Goal: Transaction & Acquisition: Obtain resource

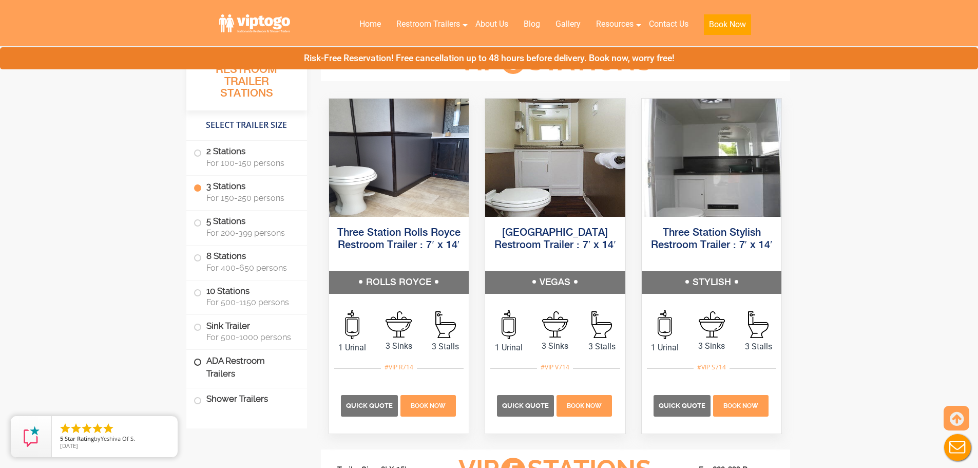
click at [245, 377] on label "ADA Restroom Trailers" at bounding box center [247, 367] width 106 height 35
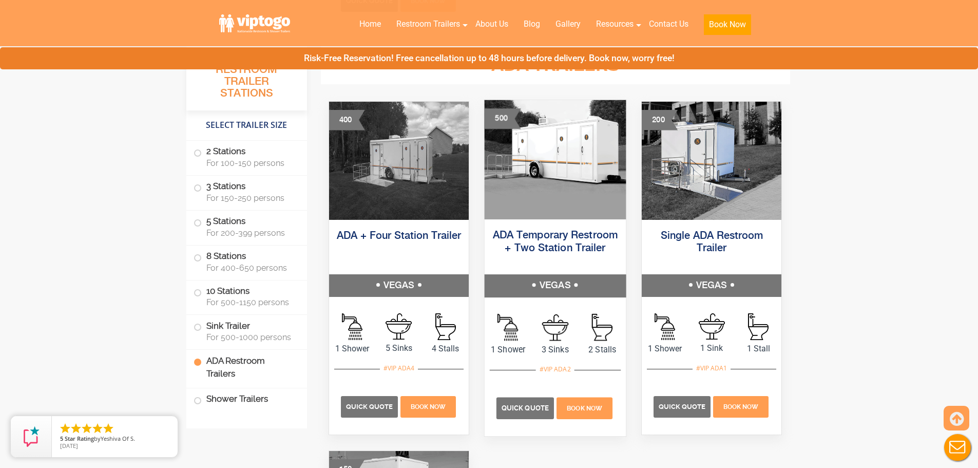
scroll to position [3198, 0]
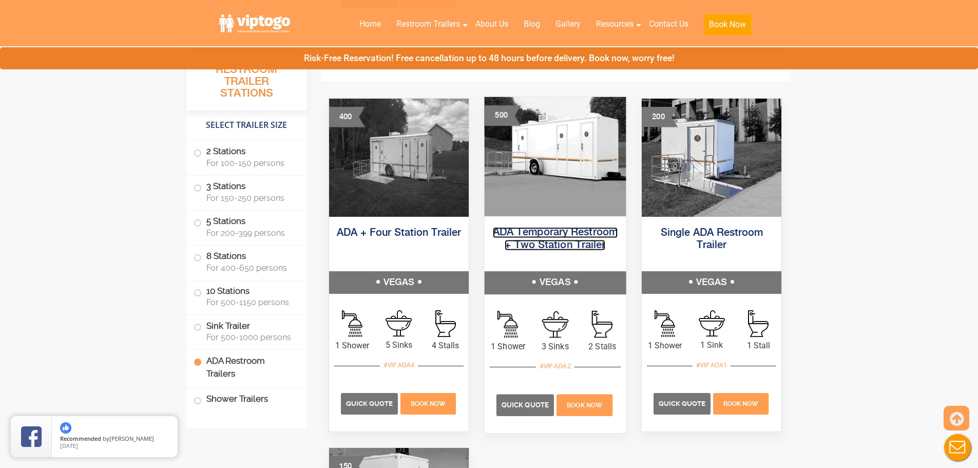
click at [563, 244] on link "ADA Temporary Restroom + Two Station Trailer" at bounding box center [555, 238] width 125 height 23
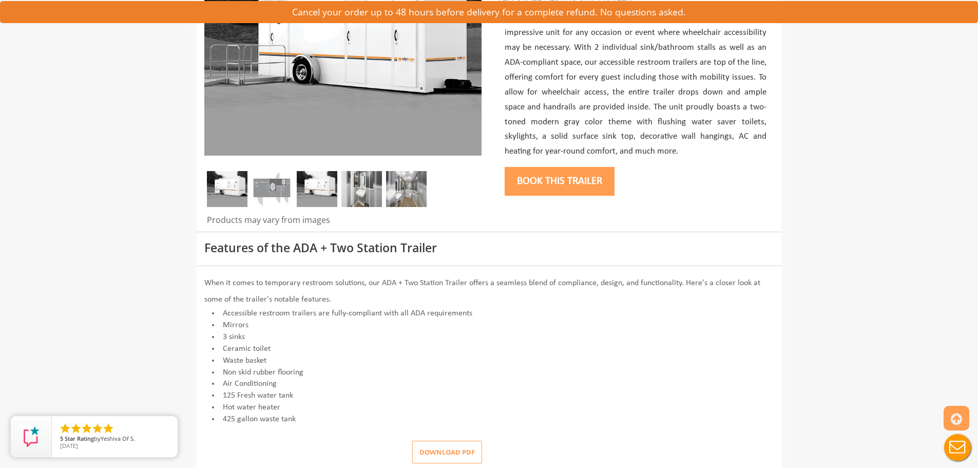
scroll to position [205, 0]
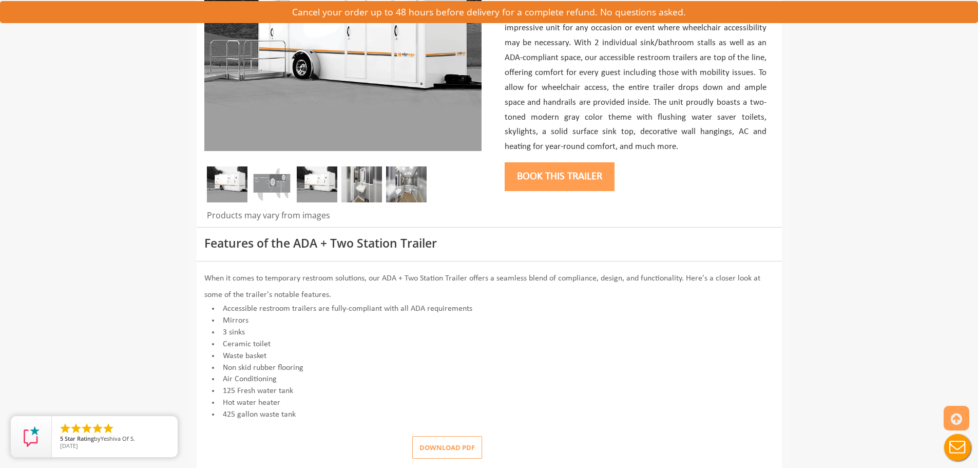
click at [439, 453] on button "Download pdf" at bounding box center [447, 447] width 70 height 23
click at [280, 177] on img at bounding box center [272, 184] width 41 height 36
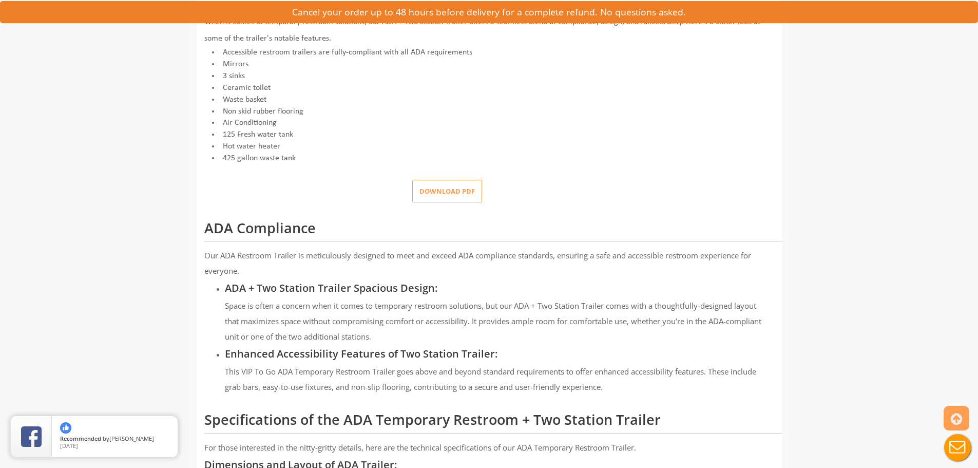
scroll to position [462, 0]
click at [453, 186] on button "Download pdf" at bounding box center [447, 190] width 70 height 23
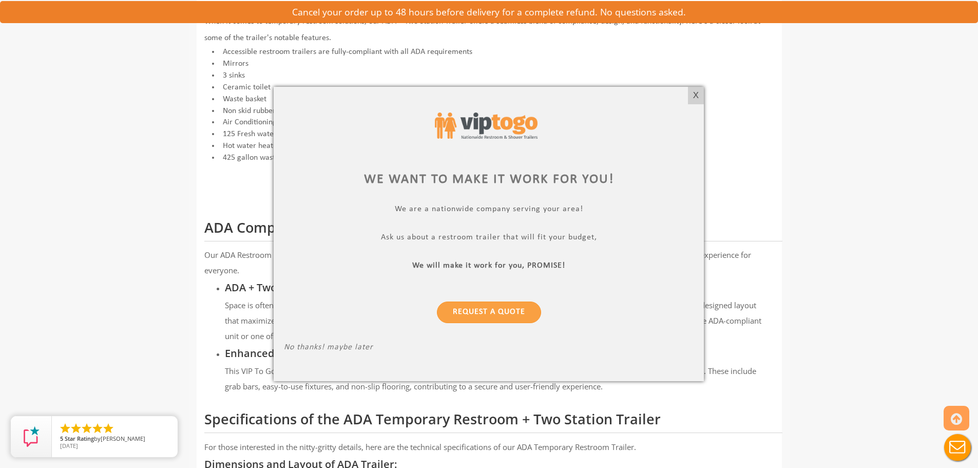
click at [48, 191] on div at bounding box center [489, 234] width 978 height 468
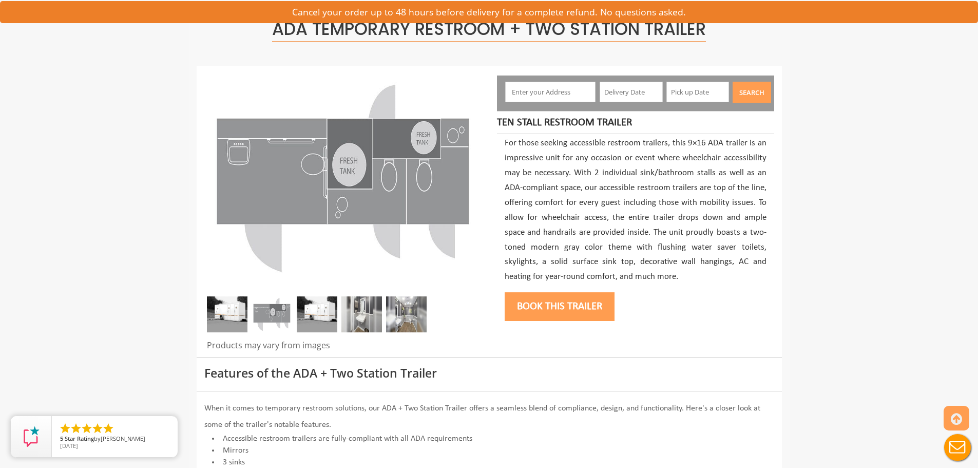
scroll to position [51, 0]
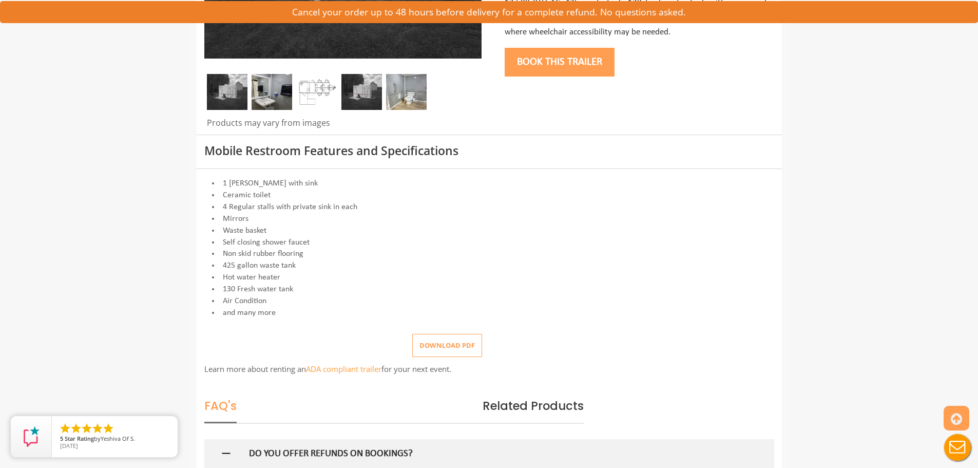
scroll to position [359, 0]
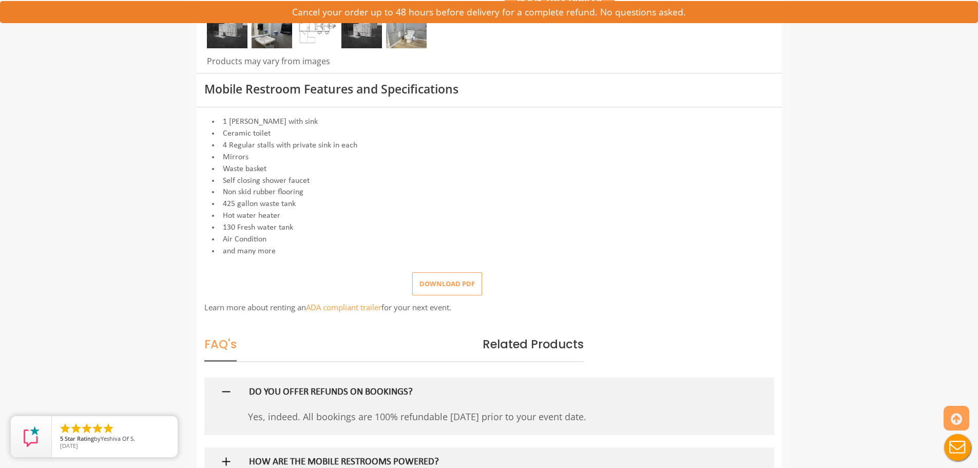
click at [450, 284] on button "Download pdf" at bounding box center [447, 283] width 70 height 23
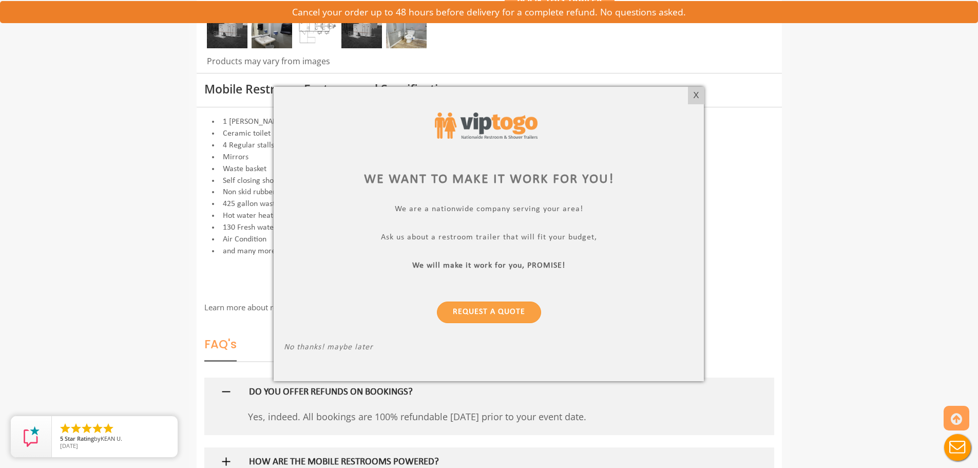
drag, startPoint x: 695, startPoint y: 101, endPoint x: 608, endPoint y: 77, distance: 89.9
click at [695, 101] on div "X" at bounding box center [696, 95] width 16 height 17
